Goal: Navigation & Orientation: Find specific page/section

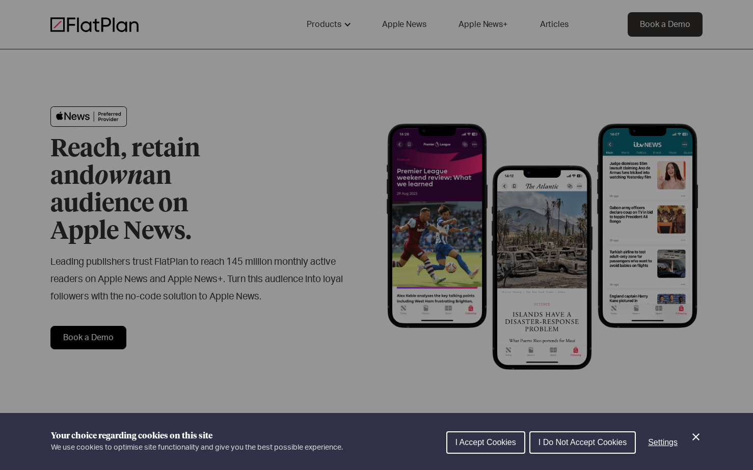
click at [699, 439] on icon "Close Cookie Control" at bounding box center [695, 437] width 12 height 12
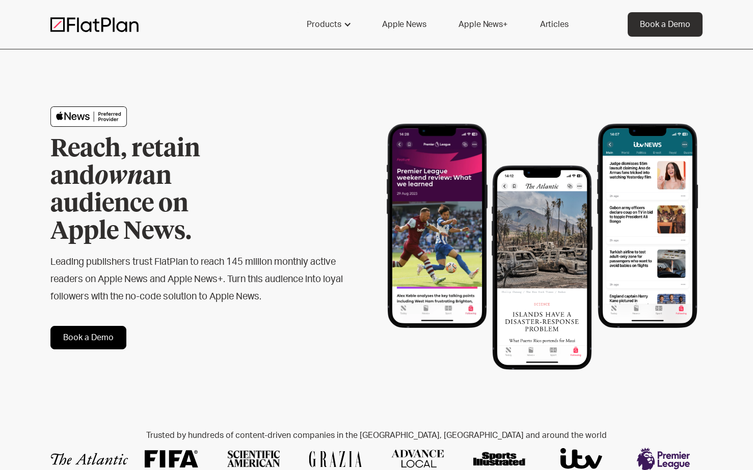
click at [233, 267] on h2 "Leading publishers trust FlatPlan to reach 145 million monthly active readers o…" at bounding box center [196, 280] width 293 height 52
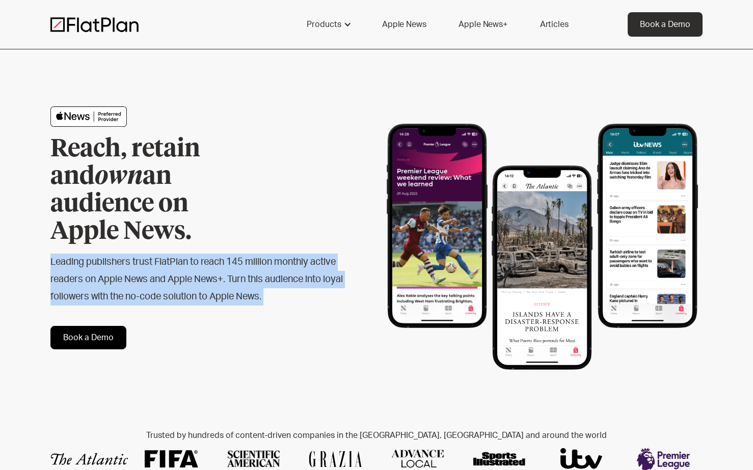
click at [233, 267] on h2 "Leading publishers trust FlatPlan to reach 145 million monthly active readers o…" at bounding box center [196, 280] width 293 height 52
click at [209, 254] on h2 "Leading publishers trust FlatPlan to reach 145 million monthly active readers o…" at bounding box center [196, 280] width 293 height 52
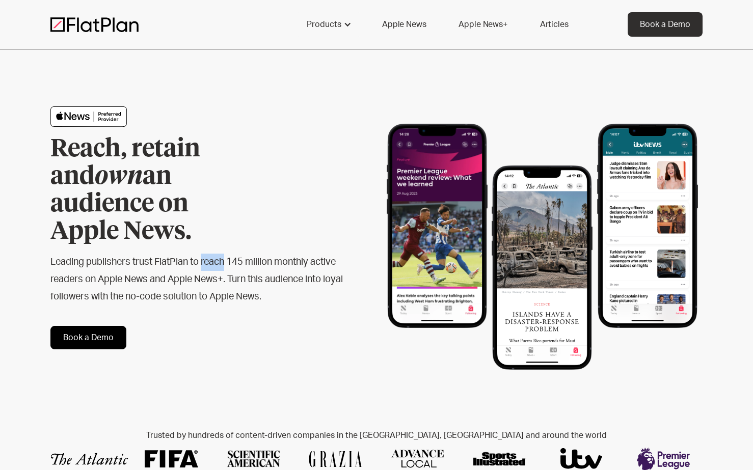
click at [209, 254] on h2 "Leading publishers trust FlatPlan to reach 145 million monthly active readers o…" at bounding box center [196, 280] width 293 height 52
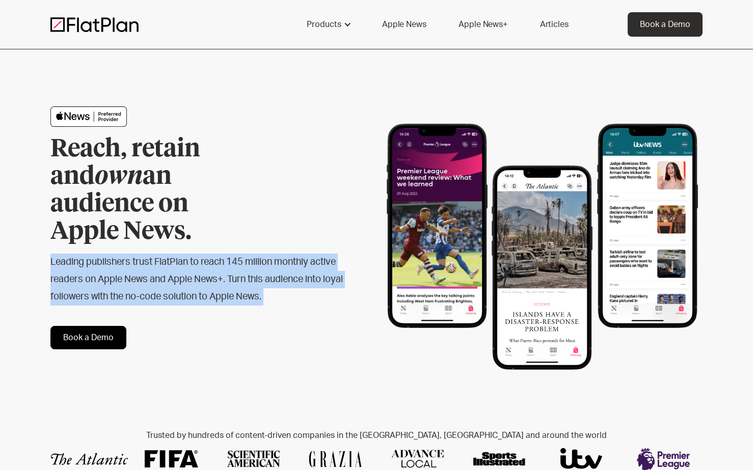
click at [209, 254] on h2 "Leading publishers trust FlatPlan to reach 145 million monthly active readers o…" at bounding box center [196, 280] width 293 height 52
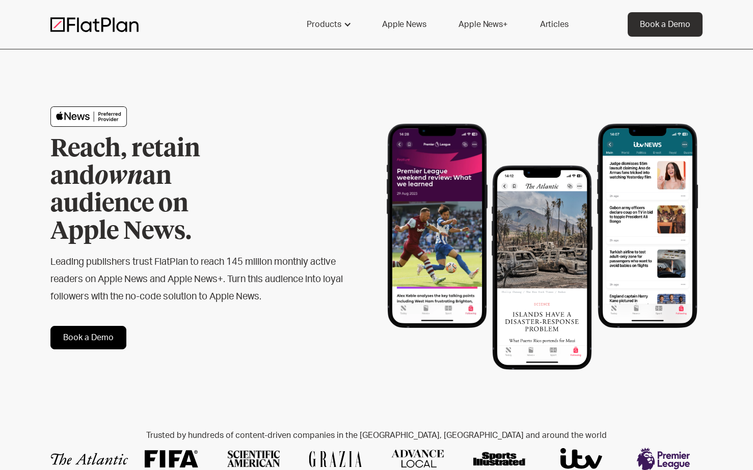
click at [182, 254] on h2 "Leading publishers trust FlatPlan to reach 145 million monthly active readers o…" at bounding box center [196, 280] width 293 height 52
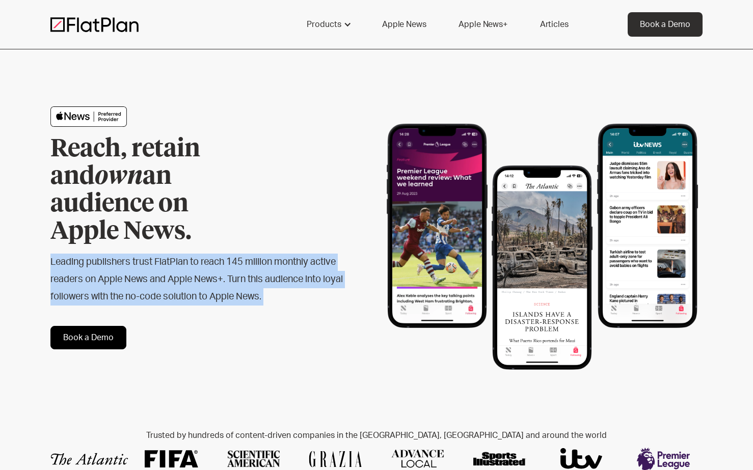
click at [182, 254] on h2 "Leading publishers trust FlatPlan to reach 145 million monthly active readers o…" at bounding box center [196, 280] width 293 height 52
click at [326, 22] on div "Products" at bounding box center [324, 24] width 35 height 12
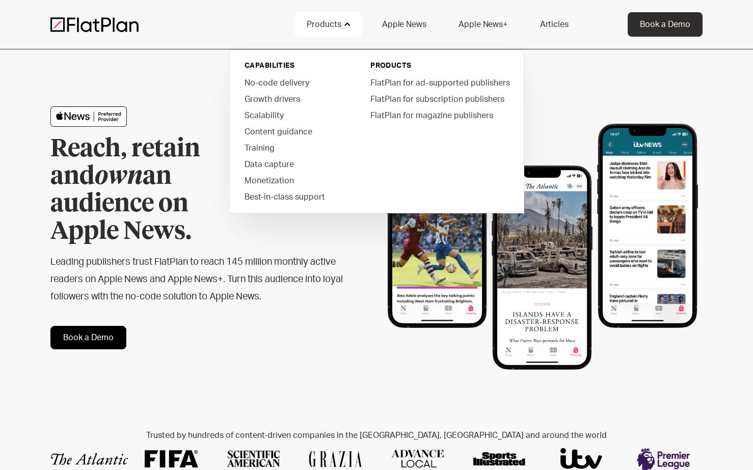
click at [579, 80] on div "Reach, retain and own an audience on Apple News. Leading publishers trust FlatP…" at bounding box center [376, 227] width 652 height 357
